Goal: Navigation & Orientation: Find specific page/section

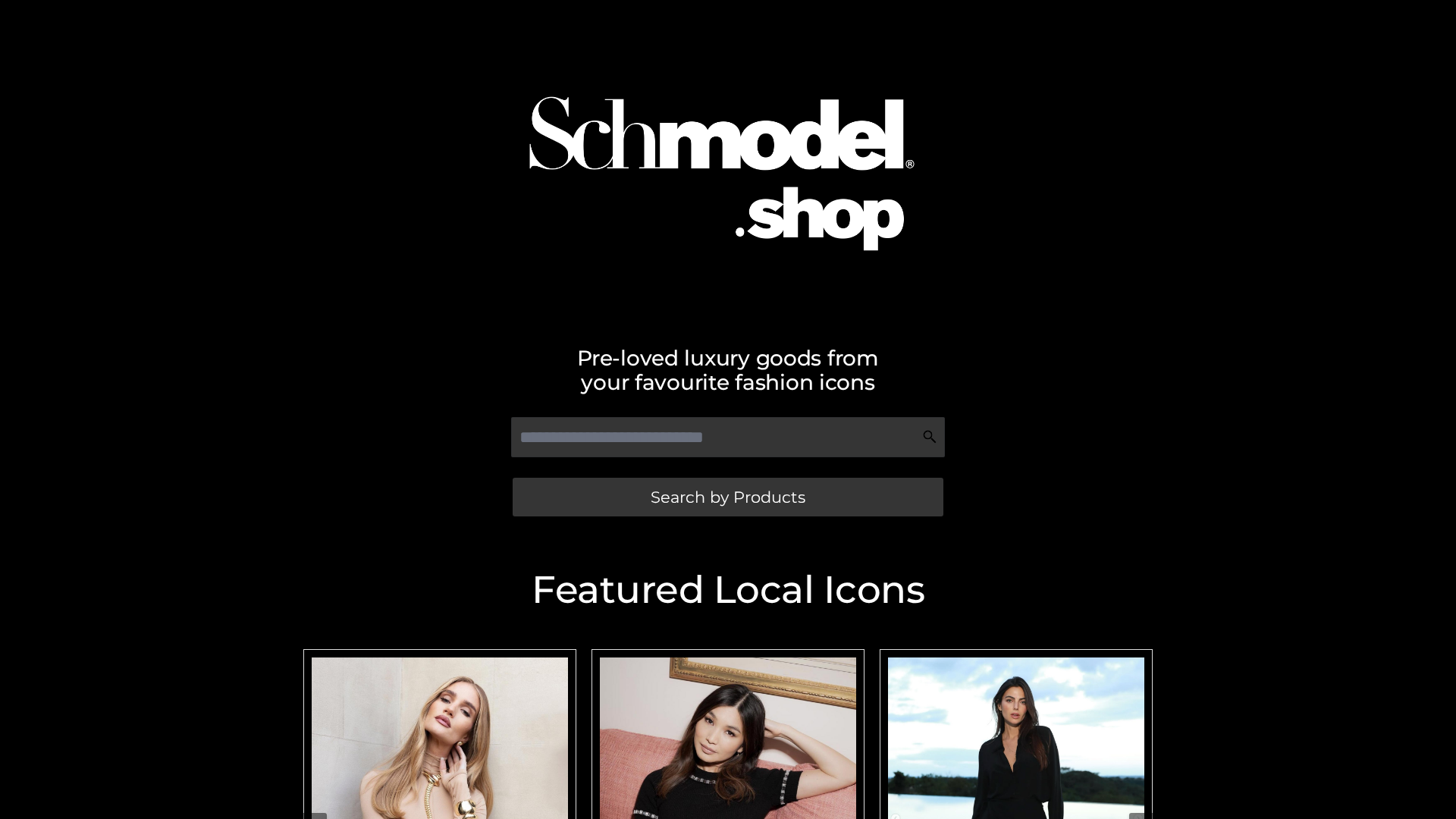
click at [727, 497] on span "Search by Products" at bounding box center [728, 497] width 155 height 16
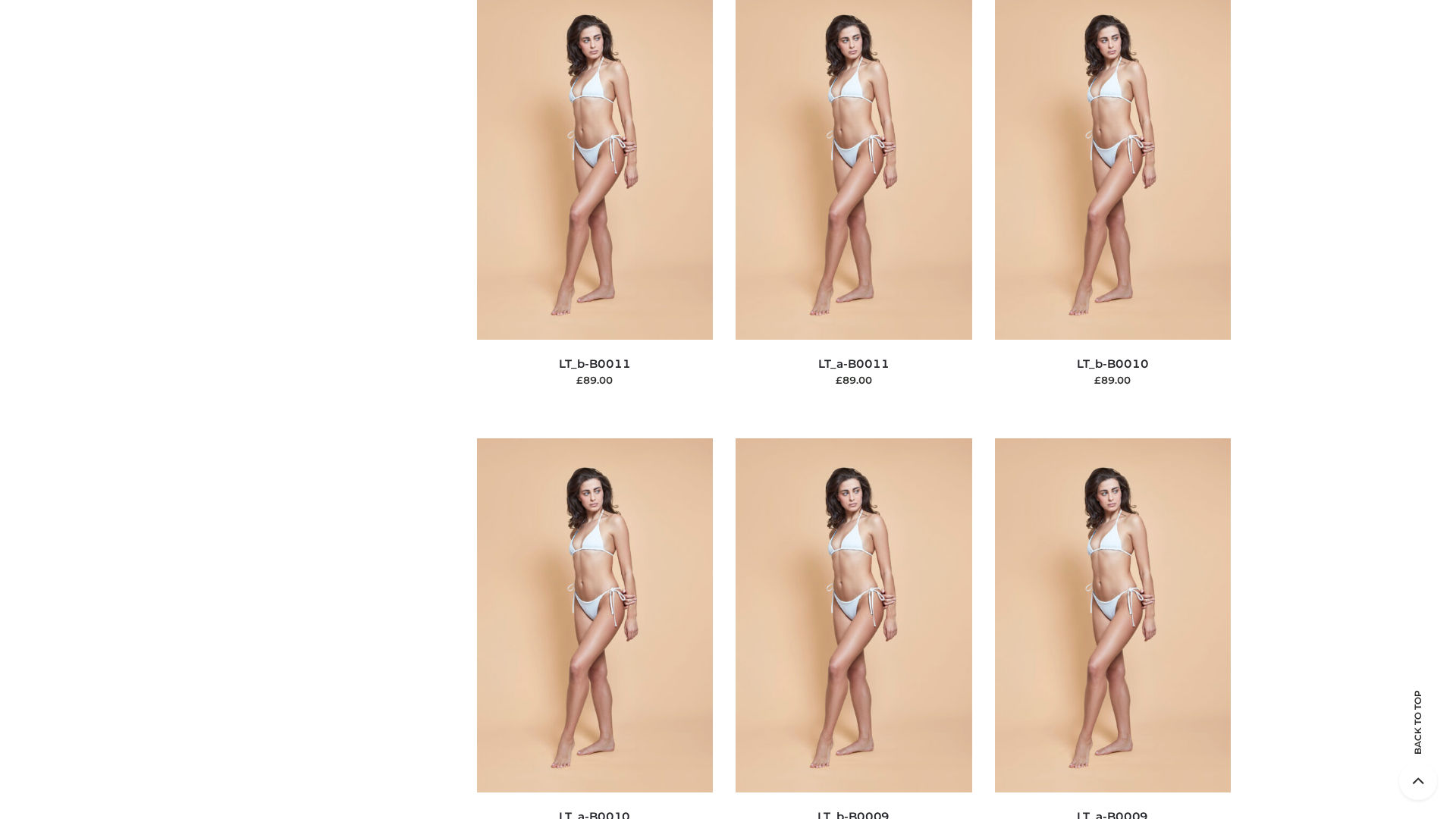
scroll to position [6809, 0]
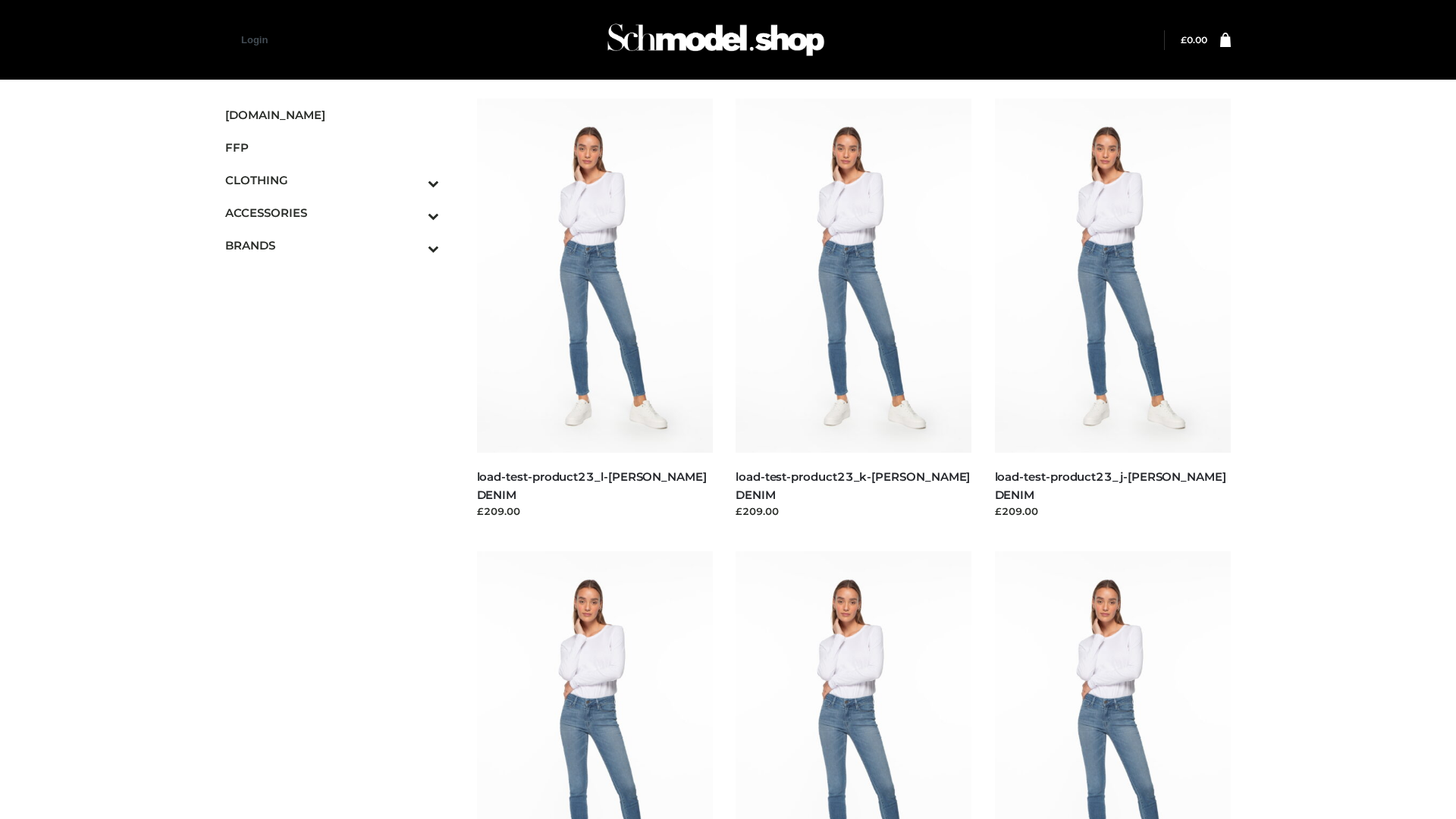
scroll to position [1330, 0]
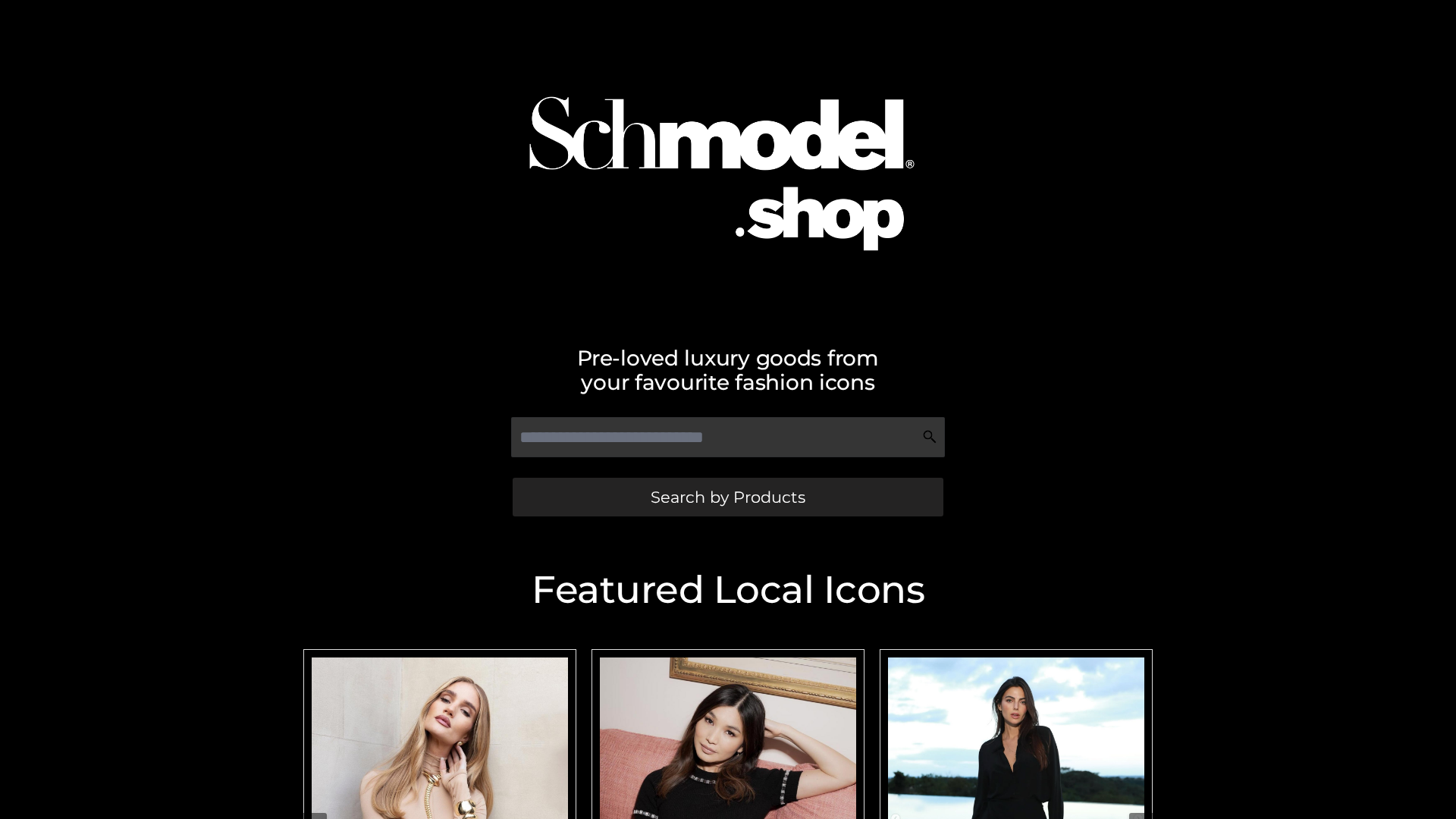
click at [727, 497] on span "Search by Products" at bounding box center [728, 497] width 155 height 16
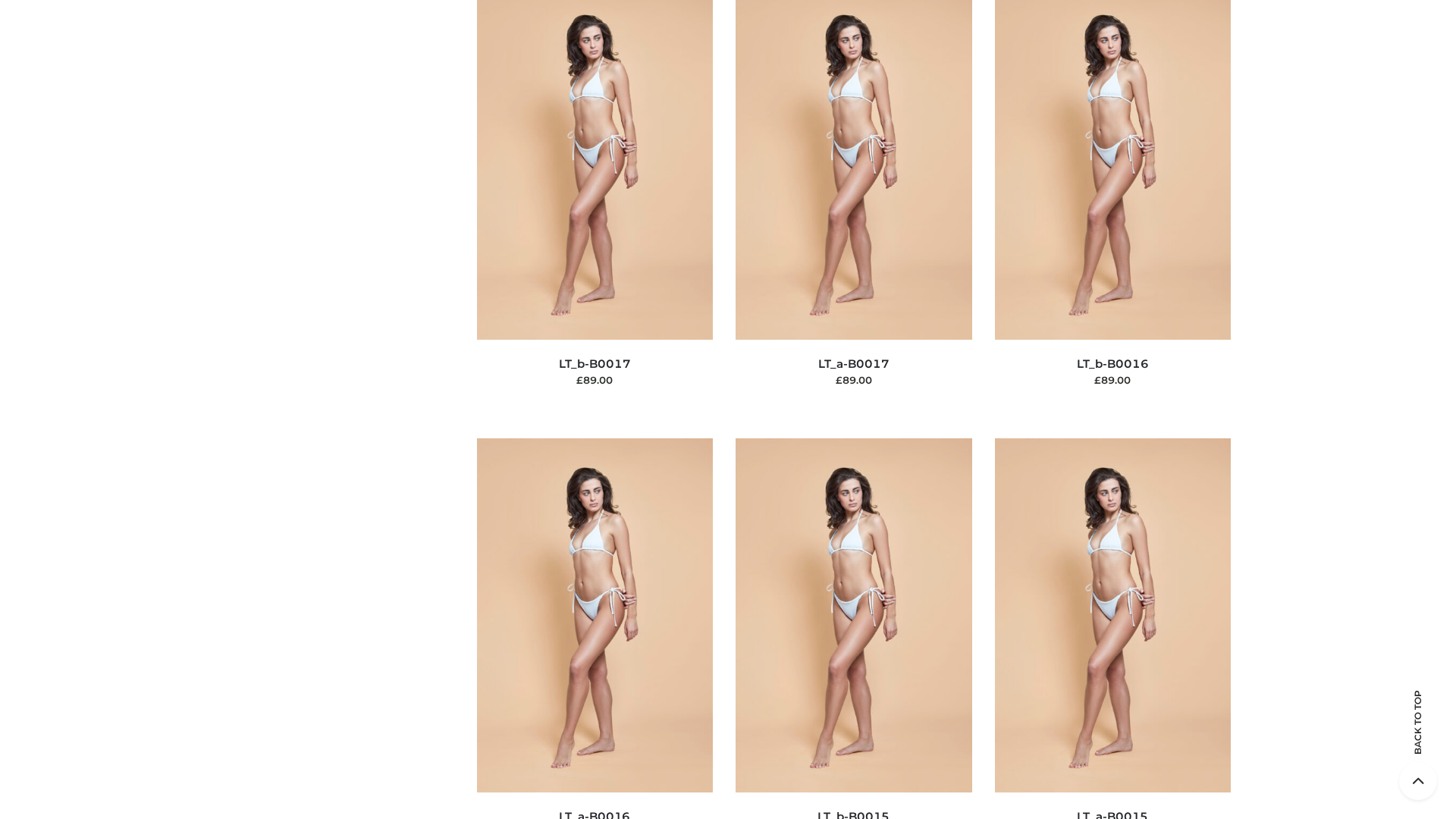
scroll to position [4982, 0]
